Goal: Transaction & Acquisition: Purchase product/service

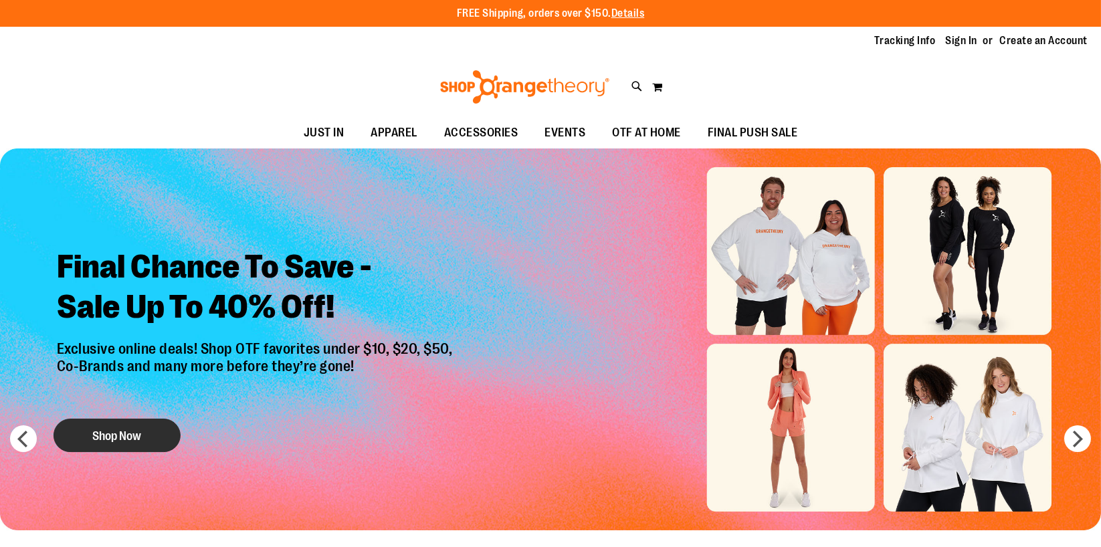
type input "**********"
click at [132, 447] on button "Shop Now" at bounding box center [117, 435] width 127 height 33
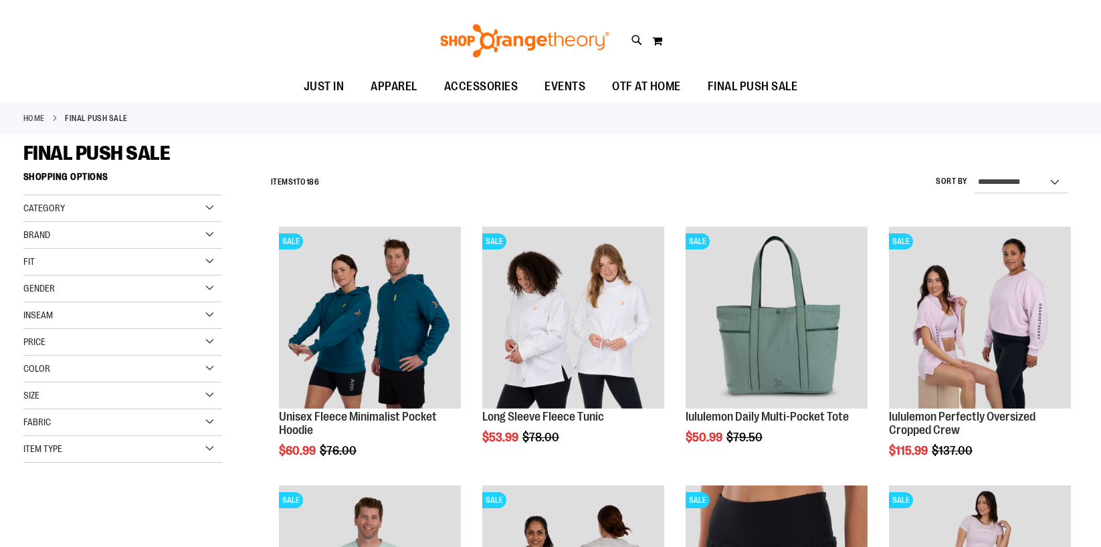
scroll to position [242, 0]
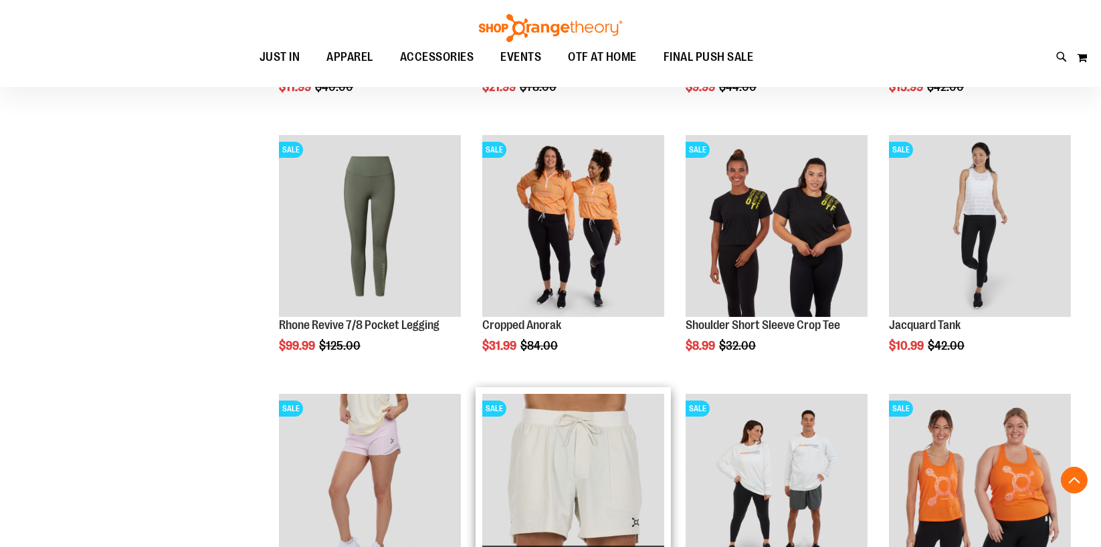
scroll to position [1033, 0]
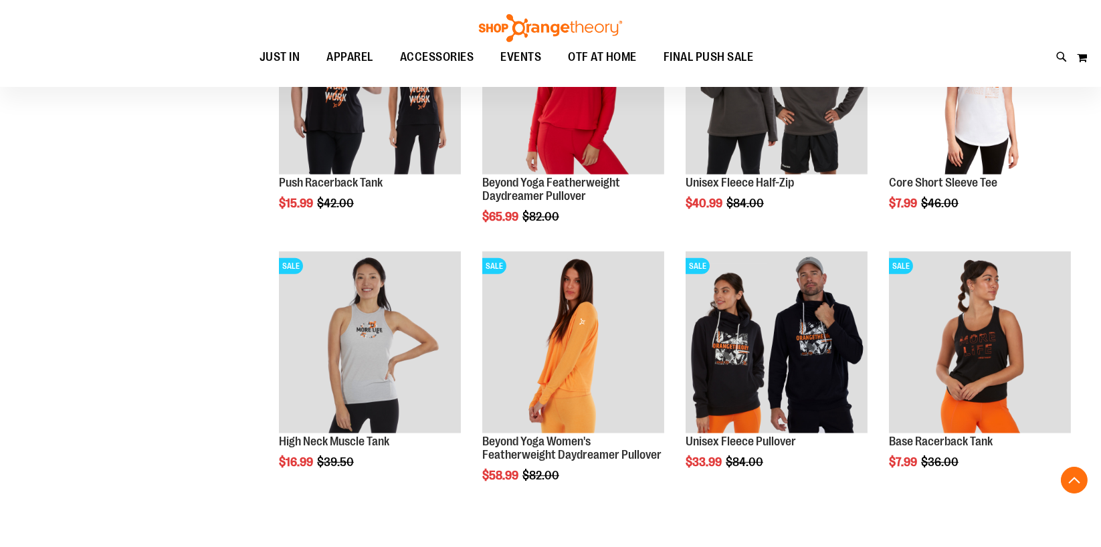
scroll to position [2127, 0]
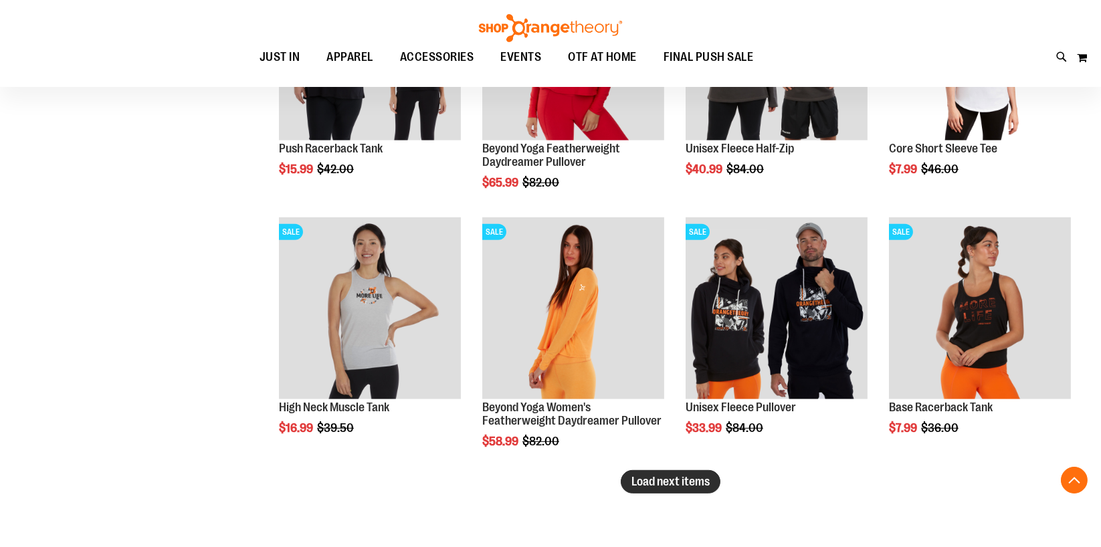
type input "**********"
click at [655, 479] on span "Load next items" at bounding box center [670, 481] width 78 height 13
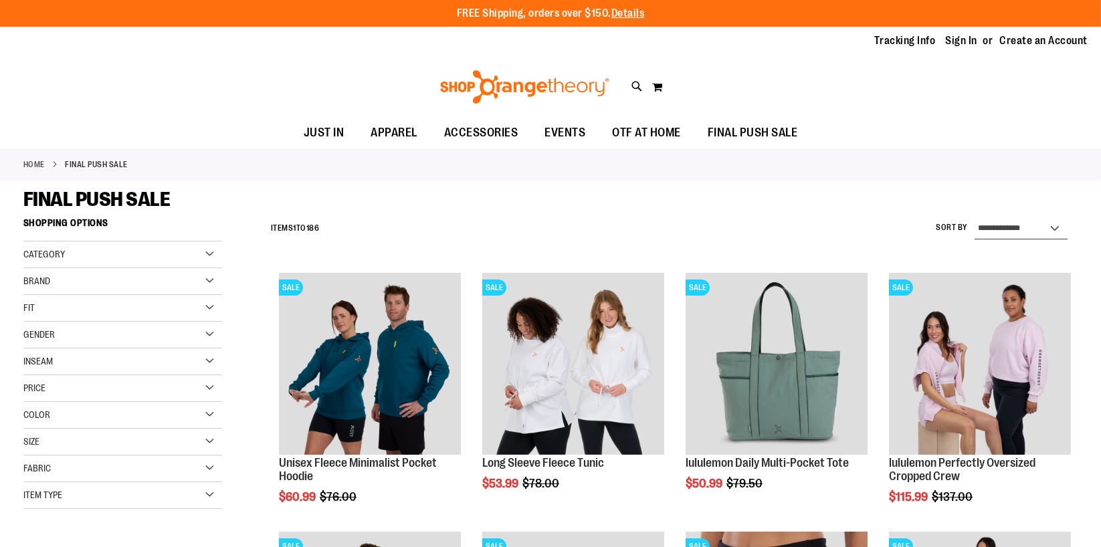
click at [1025, 224] on select "**********" at bounding box center [1020, 228] width 93 height 21
select select "*********"
click at [974, 218] on select "**********" at bounding box center [1020, 228] width 93 height 21
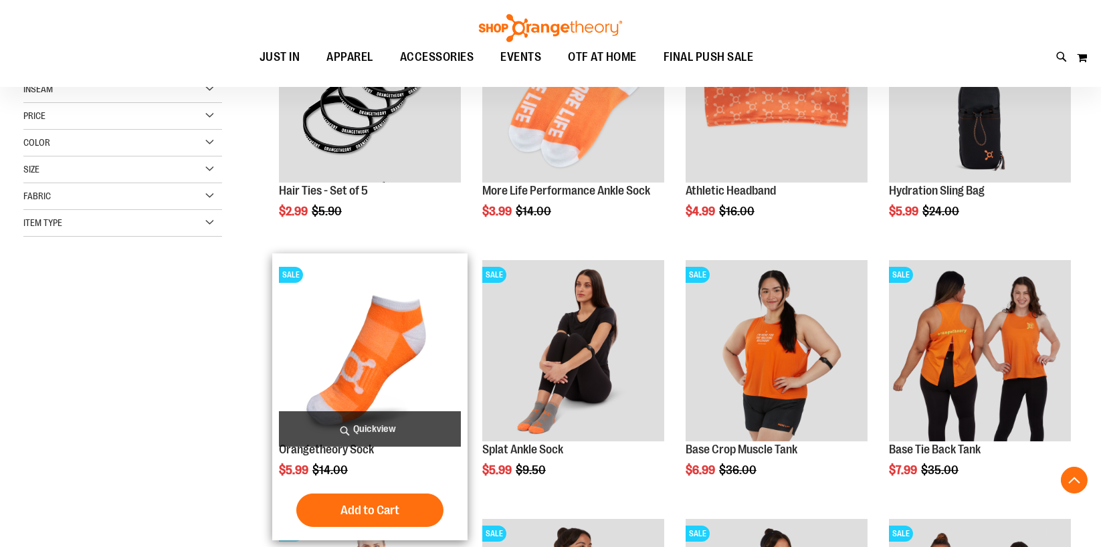
scroll to position [272, 0]
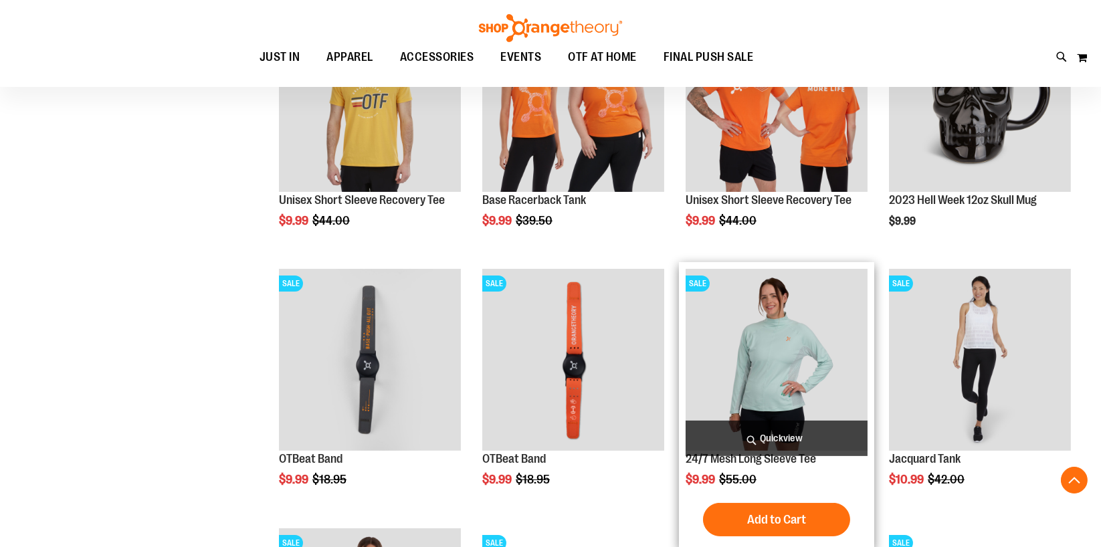
scroll to position [1184, 0]
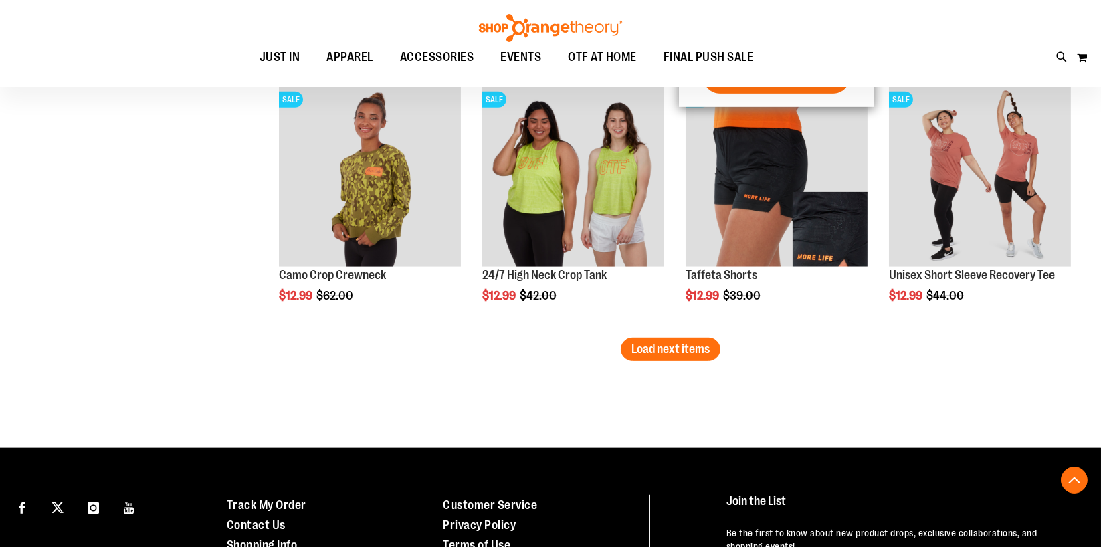
scroll to position [2279, 0]
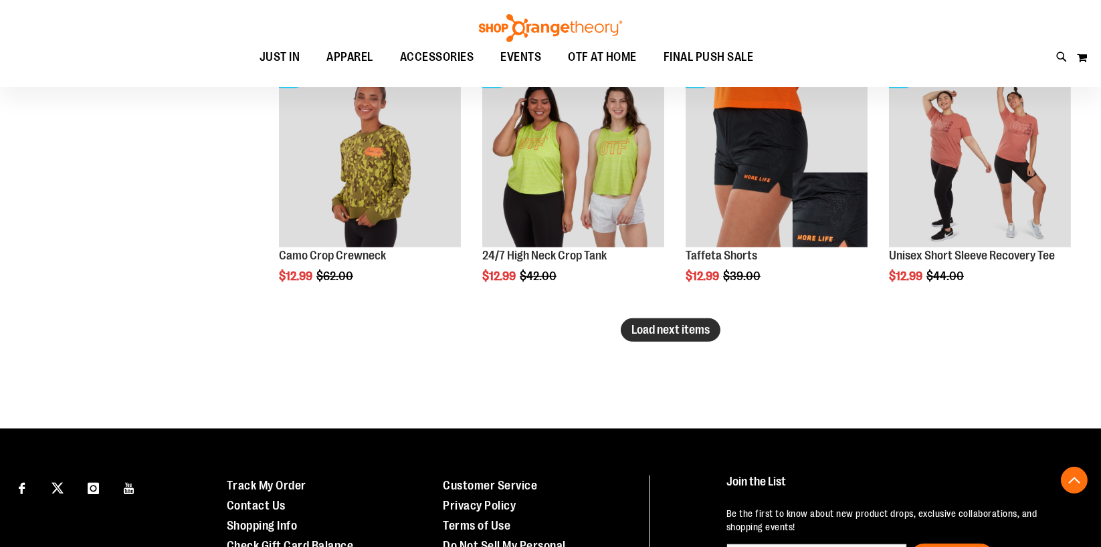
click at [667, 329] on span "Load next items" at bounding box center [670, 329] width 78 height 13
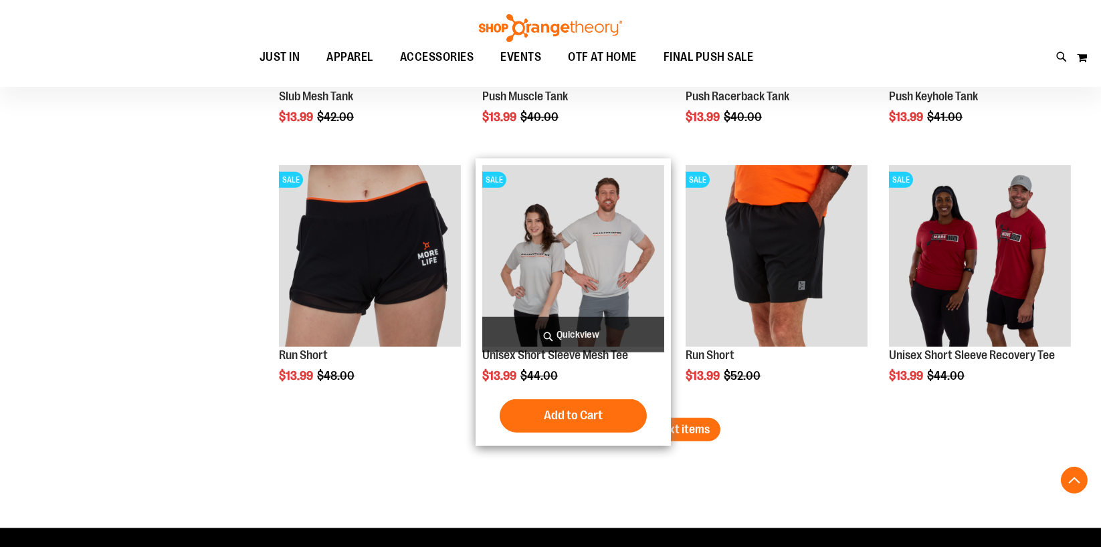
scroll to position [3069, 0]
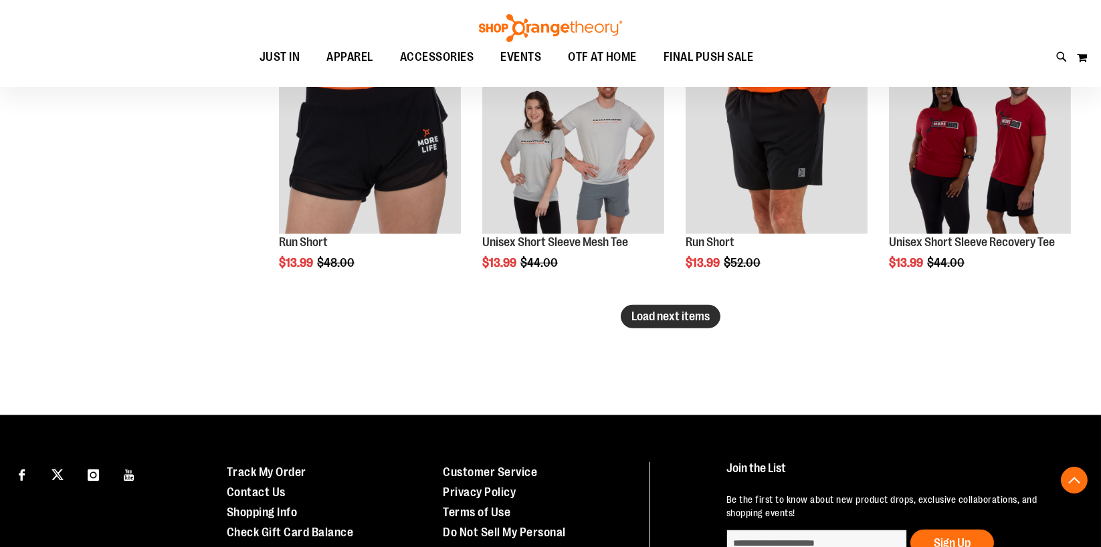
click at [645, 320] on span "Load next items" at bounding box center [670, 316] width 78 height 13
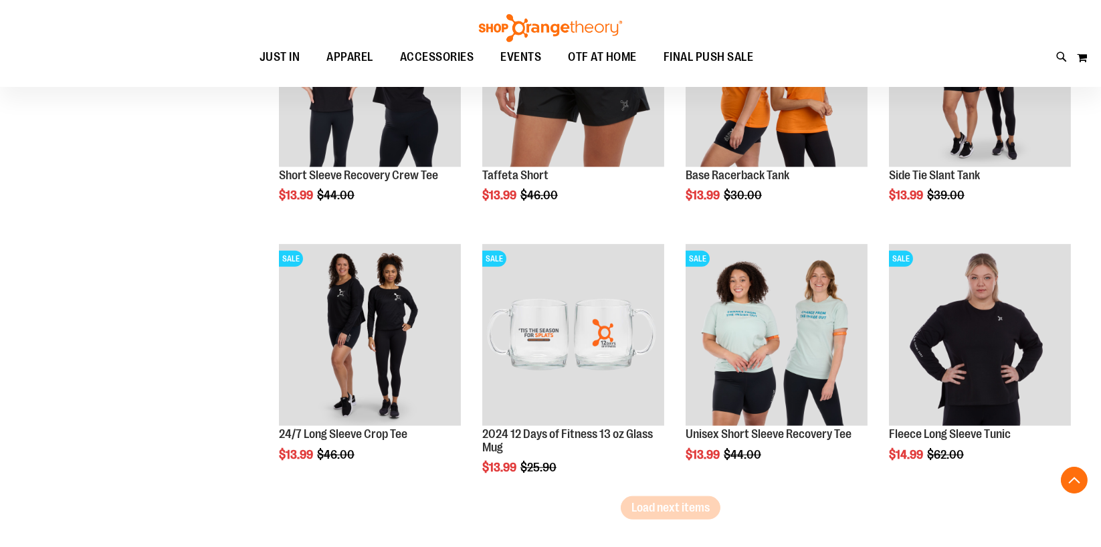
scroll to position [3737, 0]
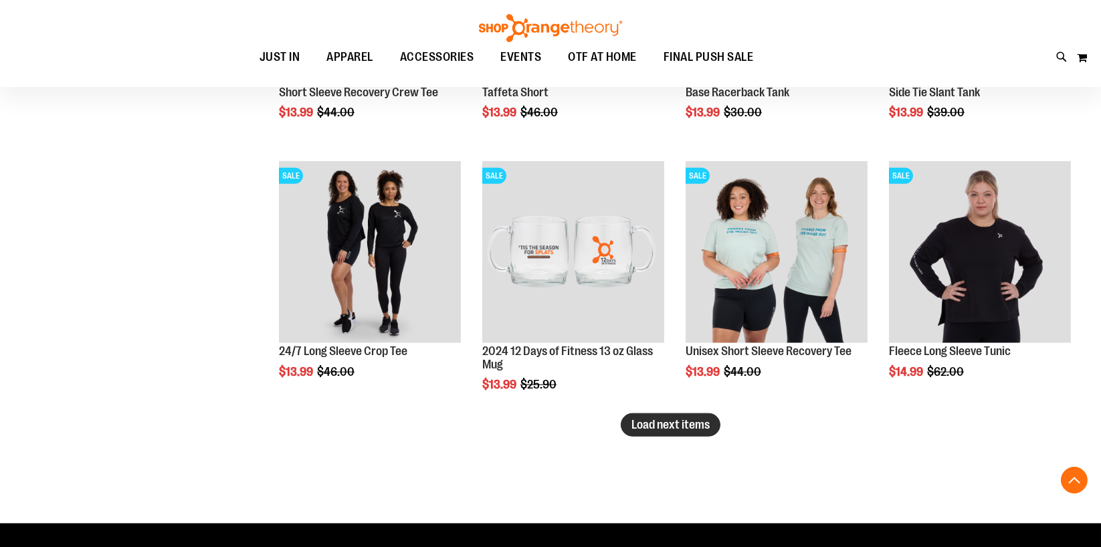
click at [684, 415] on button "Load next items" at bounding box center [671, 424] width 100 height 23
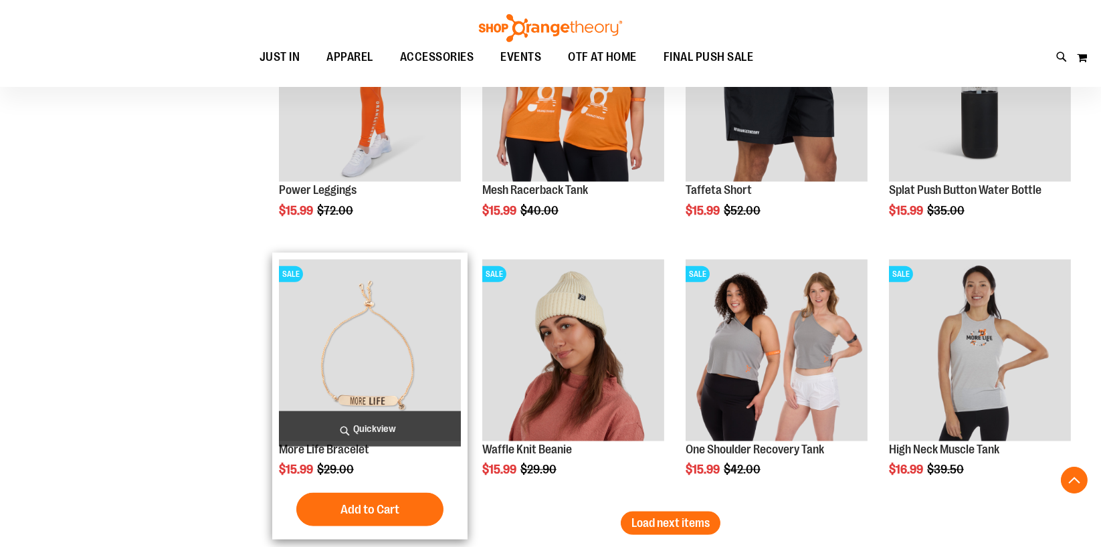
scroll to position [4528, 0]
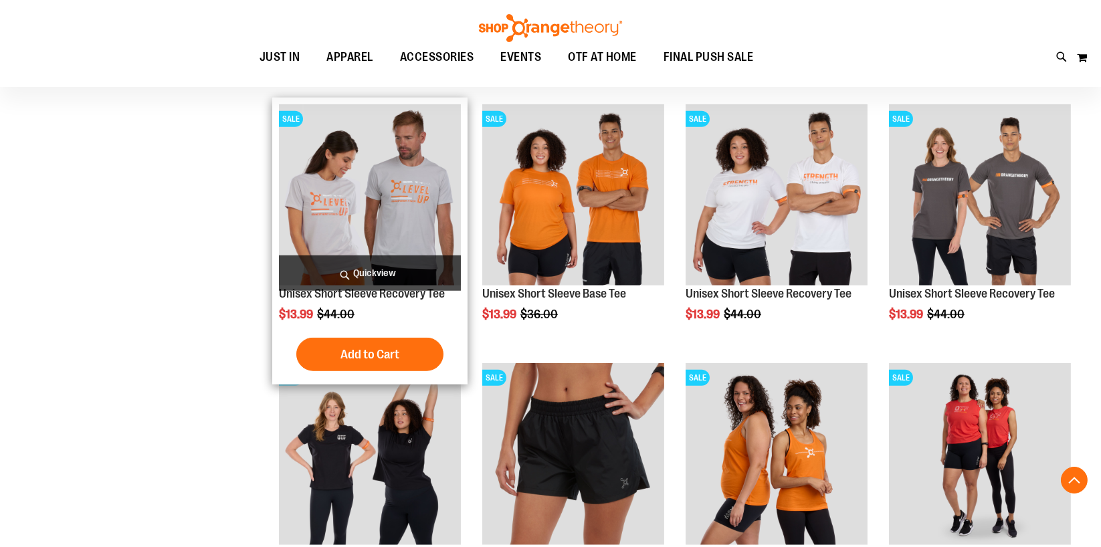
scroll to position [3234, 0]
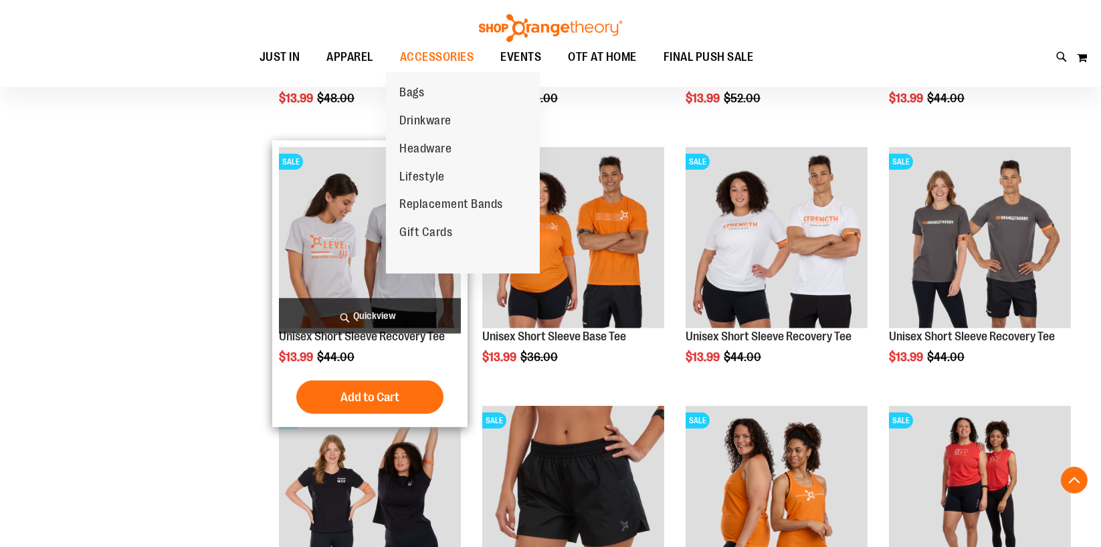
click at [412, 147] on span "Headware" at bounding box center [425, 150] width 52 height 17
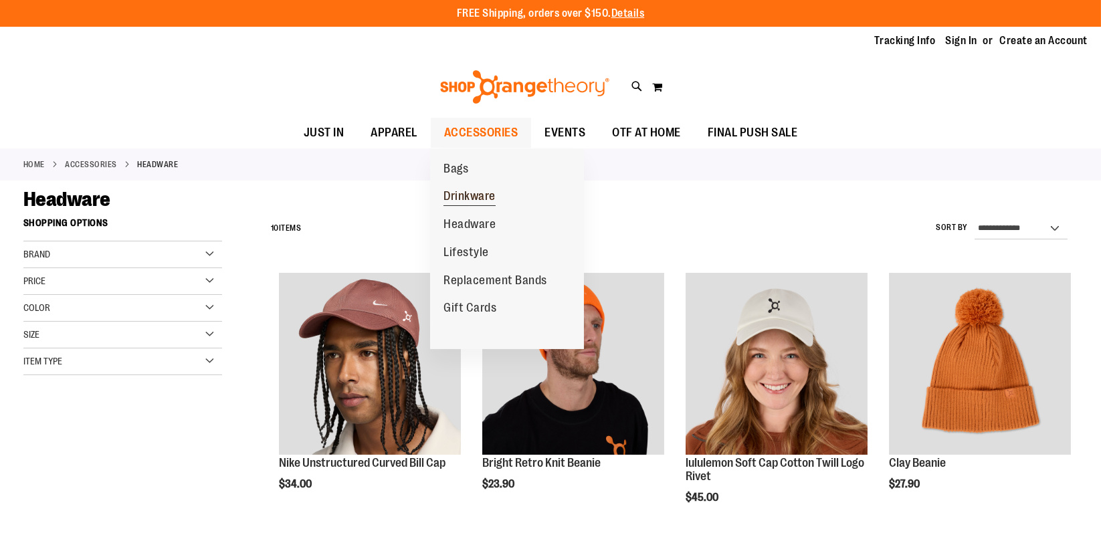
type input "**********"
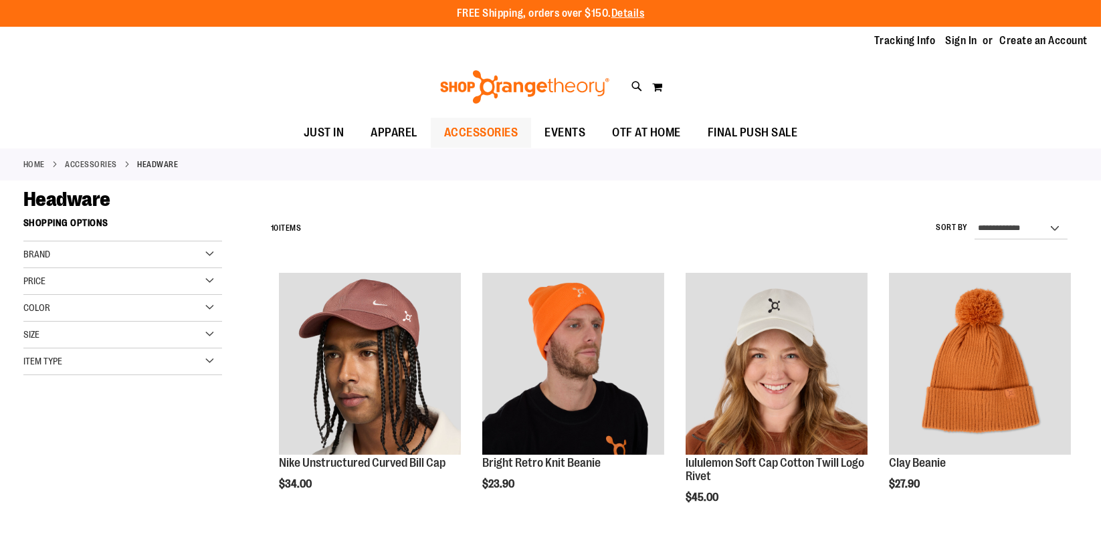
drag, startPoint x: 472, startPoint y: 187, endPoint x: 474, endPoint y: 145, distance: 42.2
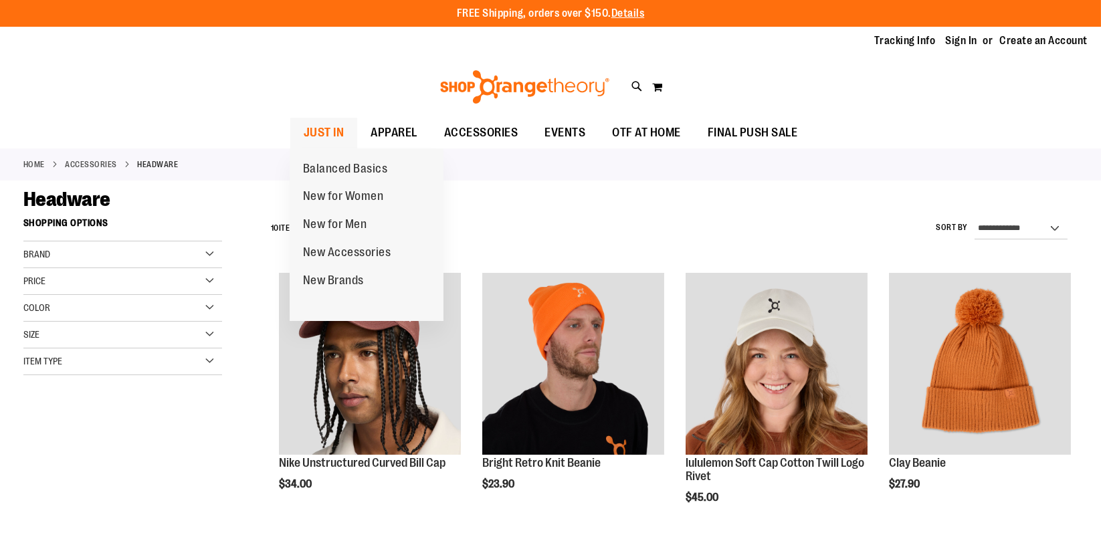
click at [332, 132] on span "JUST IN" at bounding box center [324, 133] width 41 height 30
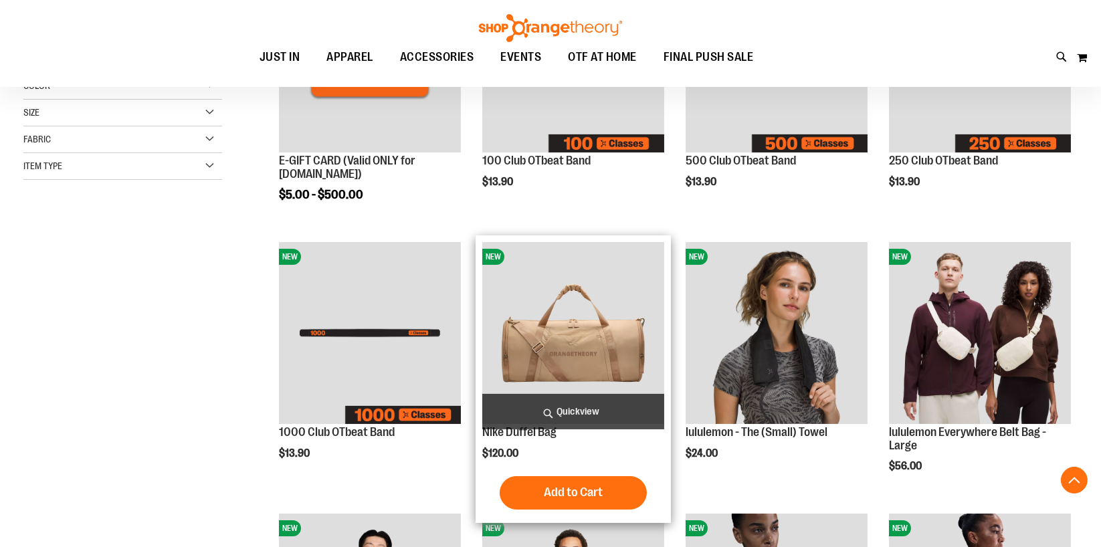
scroll to position [425, 0]
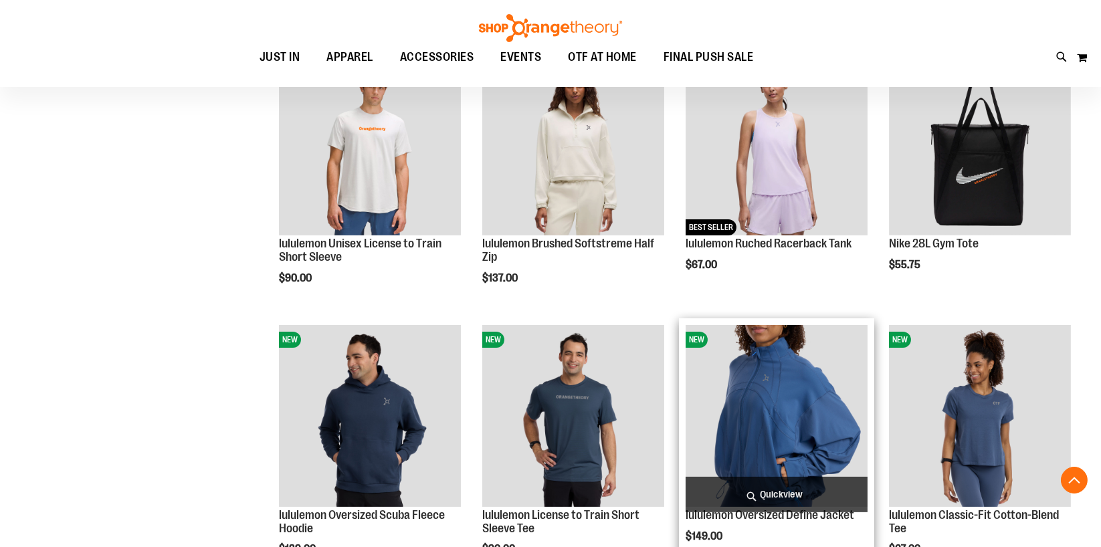
scroll to position [1094, 0]
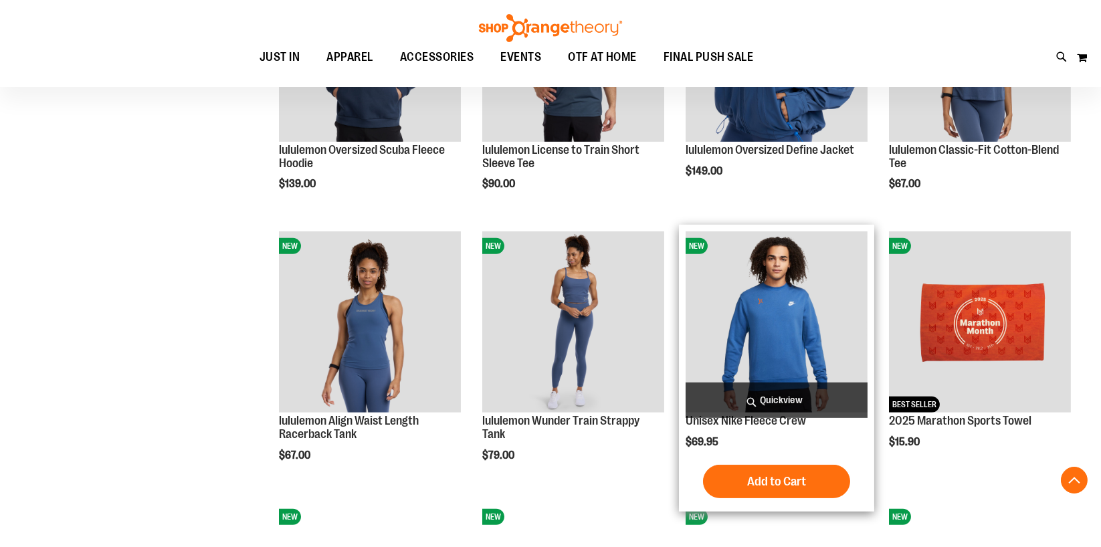
scroll to position [1337, 0]
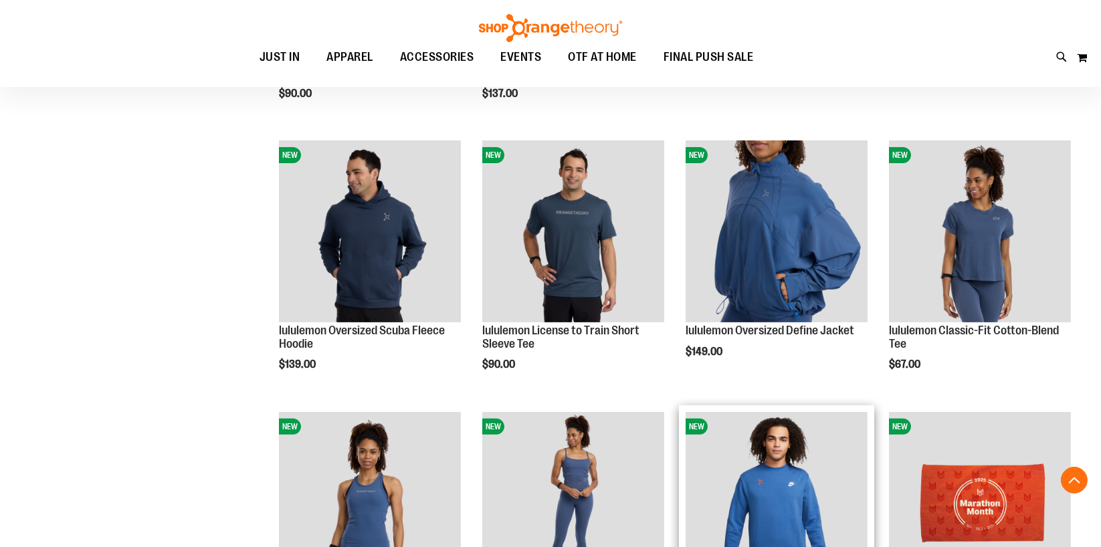
scroll to position [1215, 0]
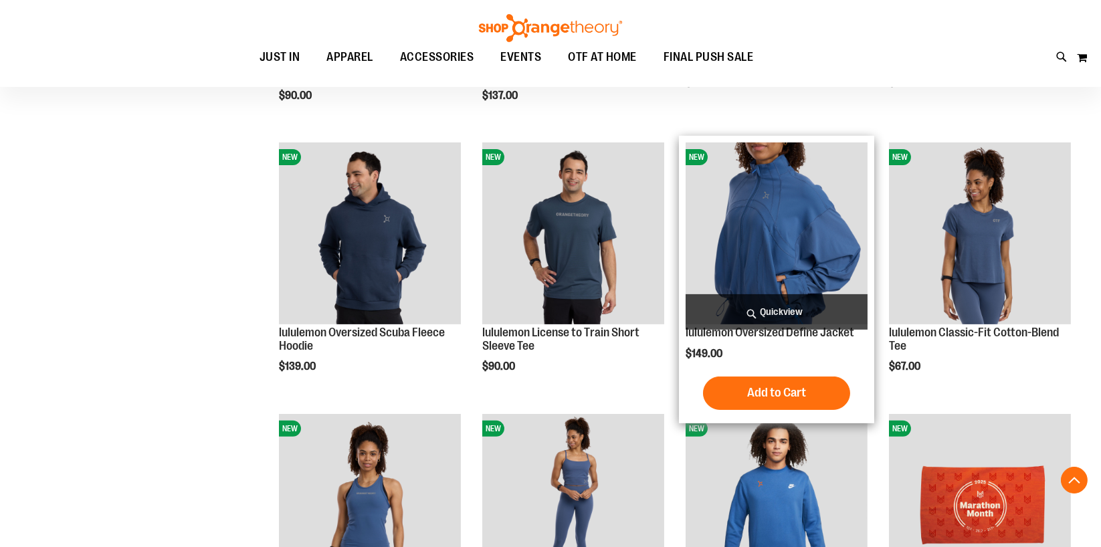
type input "**********"
click at [818, 249] on img "product" at bounding box center [777, 233] width 182 height 182
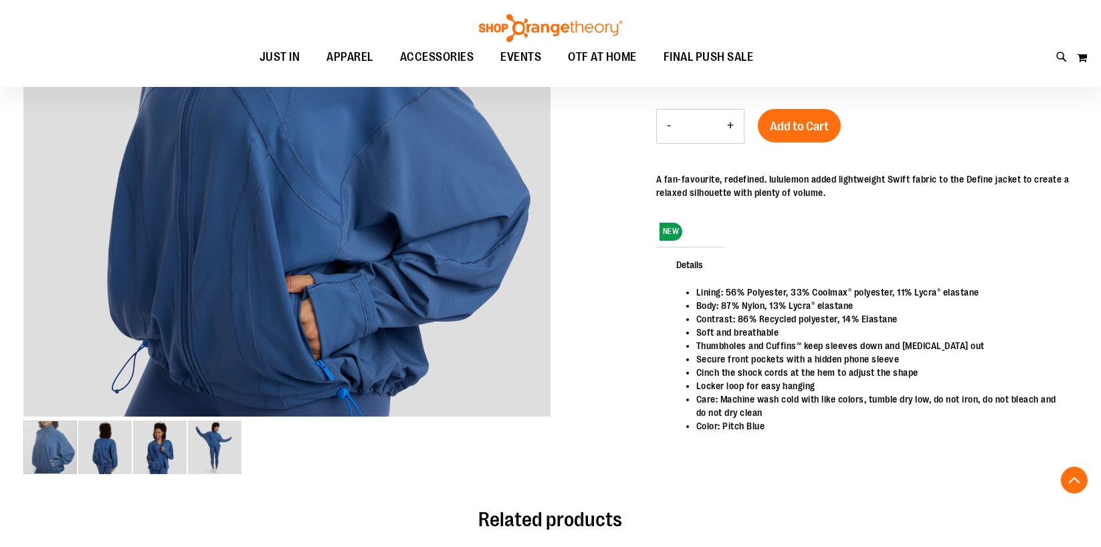
scroll to position [303, 0]
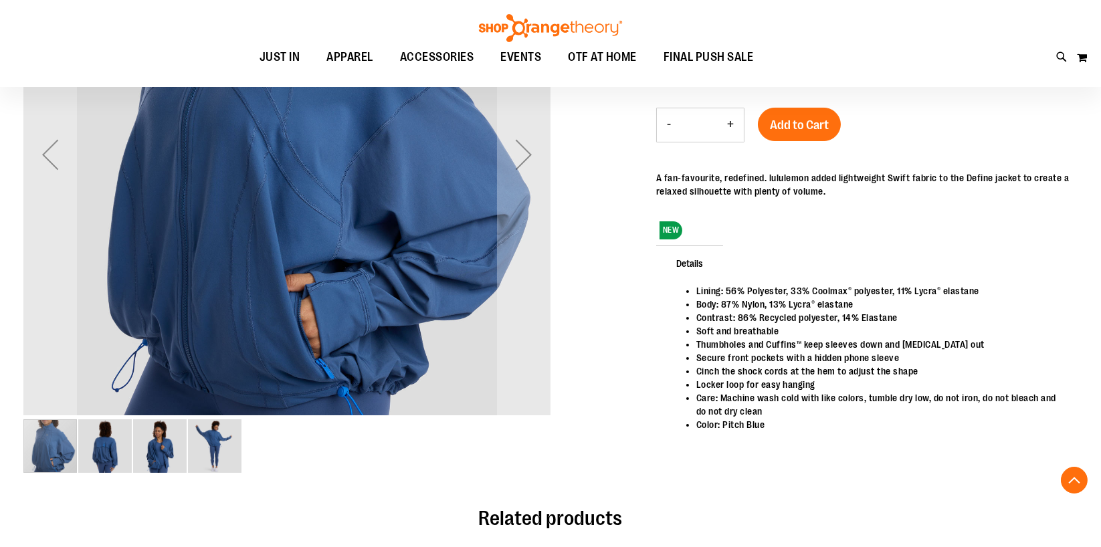
type input "**********"
click at [139, 443] on img "image 3 of 4" at bounding box center [160, 446] width 54 height 54
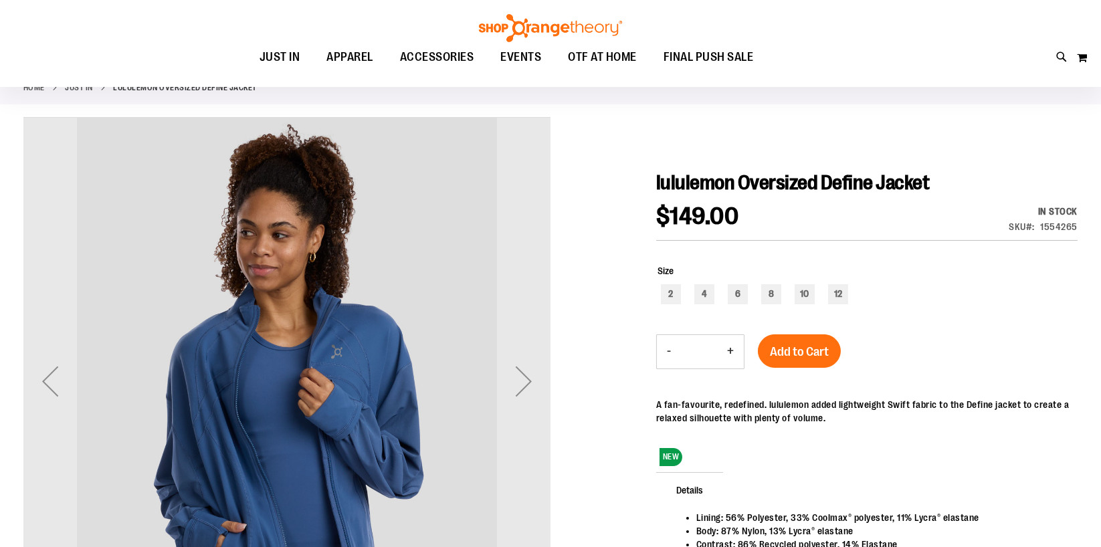
scroll to position [60, 0]
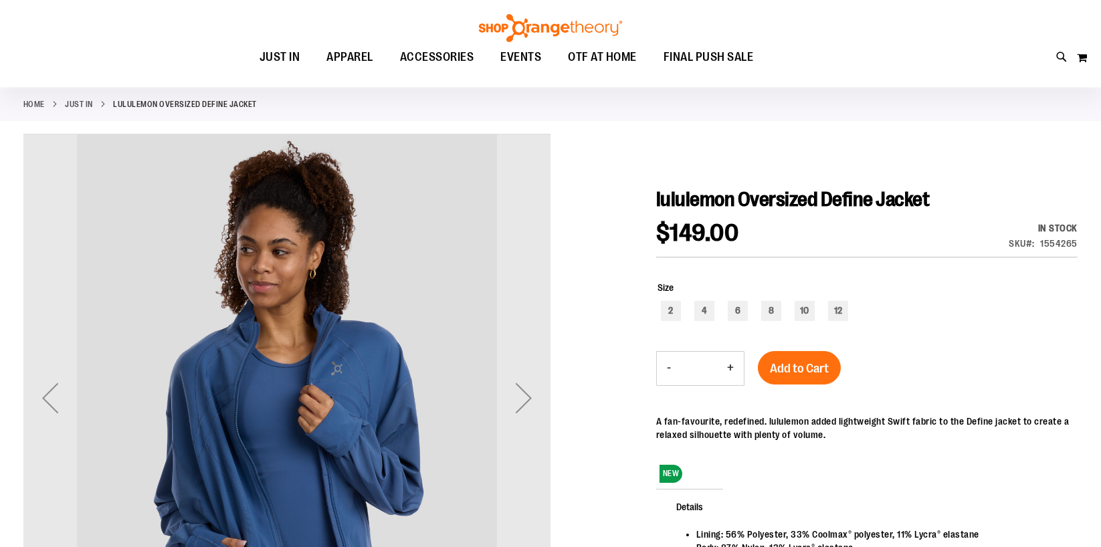
click at [519, 396] on div "Next" at bounding box center [524, 398] width 54 height 54
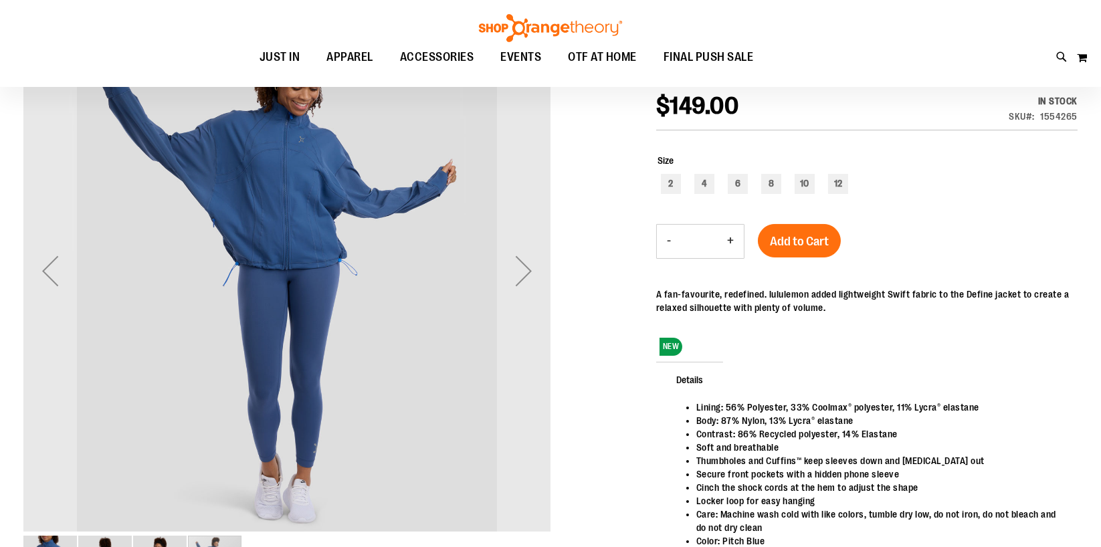
scroll to position [303, 0]
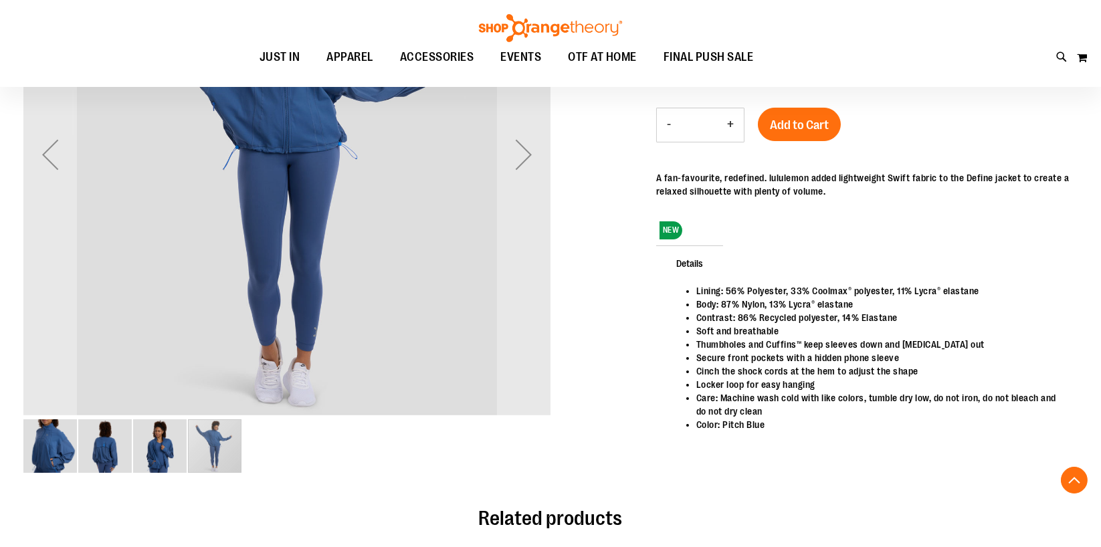
drag, startPoint x: 225, startPoint y: 439, endPoint x: 209, endPoint y: 443, distance: 16.7
click at [211, 443] on div "carousel" at bounding box center [215, 446] width 54 height 54
click at [175, 445] on img "image 3 of 4" at bounding box center [160, 446] width 54 height 54
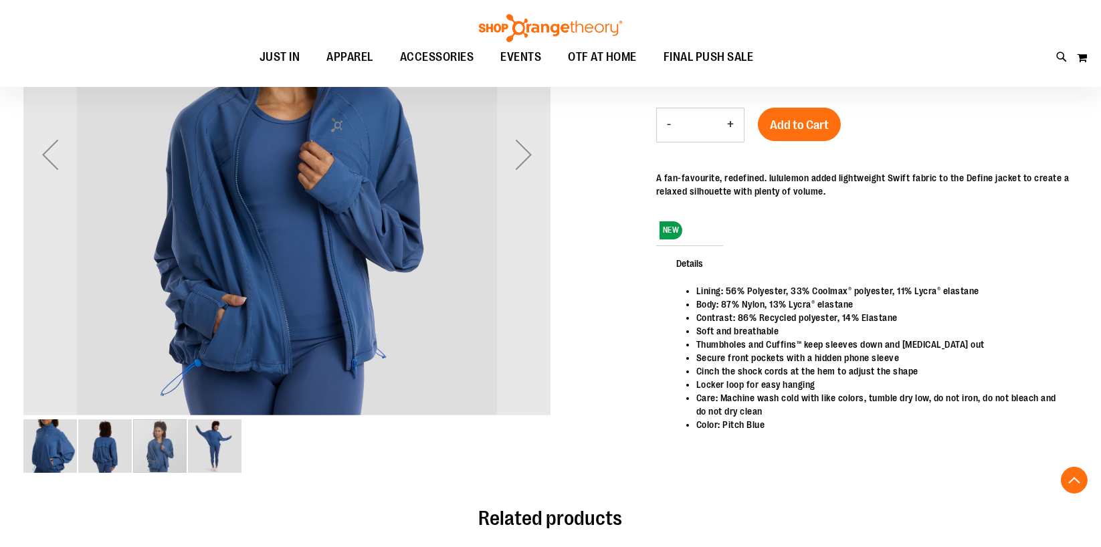
click at [122, 448] on img "image 2 of 4" at bounding box center [105, 446] width 54 height 54
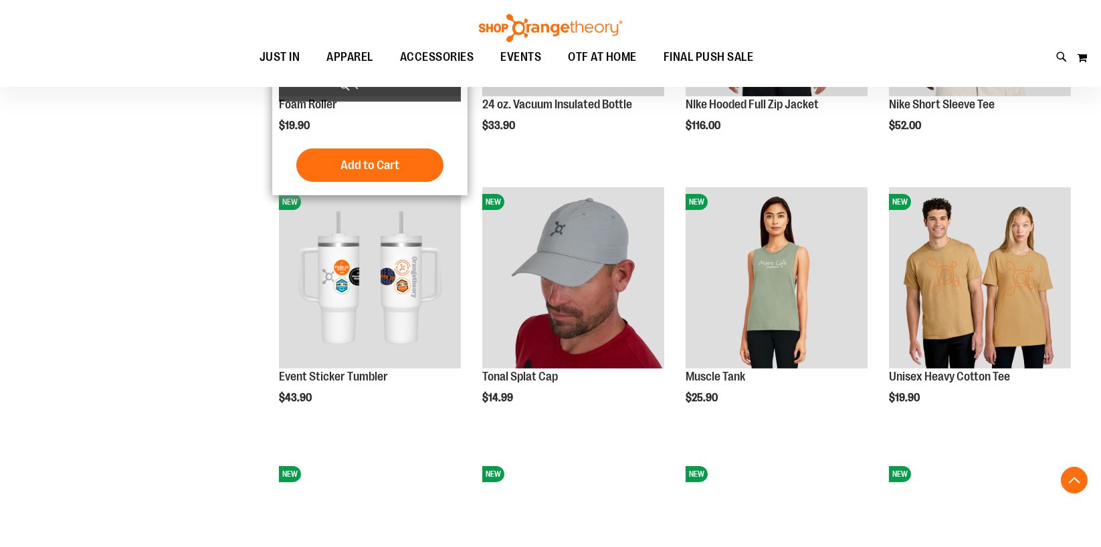
scroll to position [1067, 0]
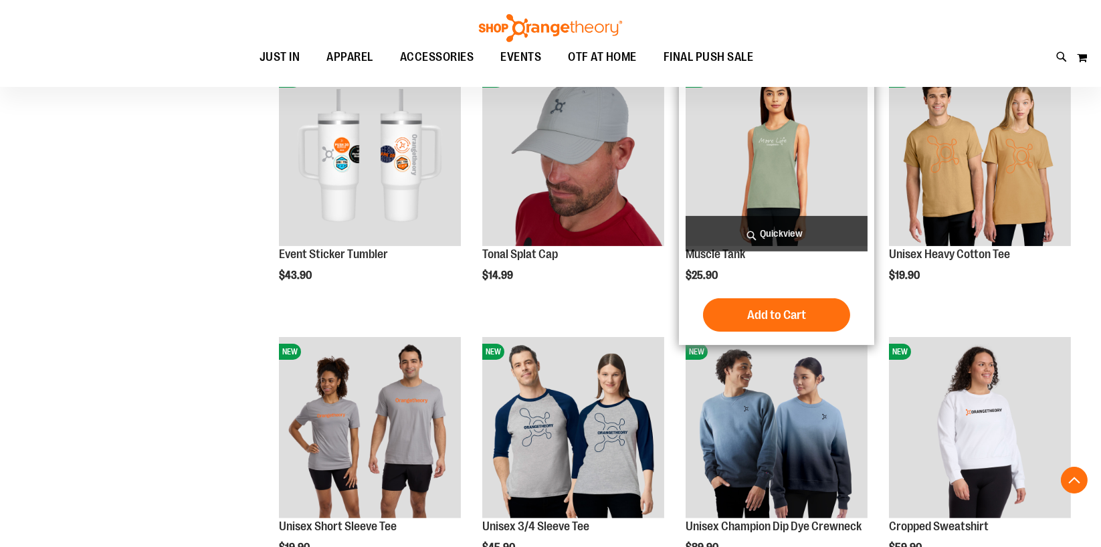
scroll to position [1371, 0]
